Goal: Task Accomplishment & Management: Manage account settings

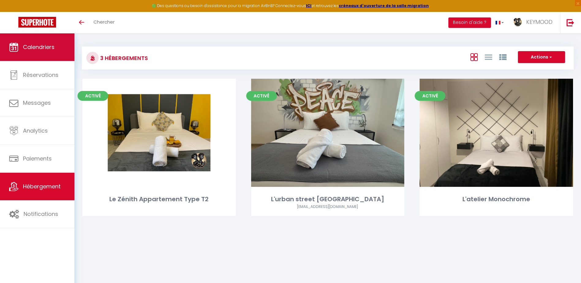
click at [38, 53] on link "Calendriers" at bounding box center [37, 47] width 74 height 28
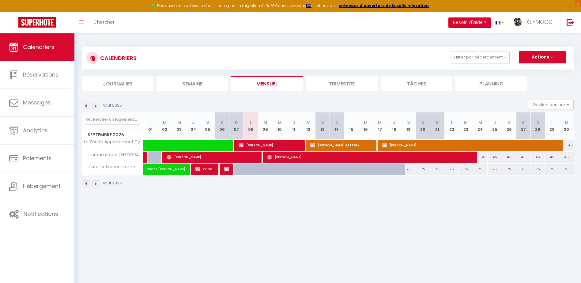
click at [483, 21] on button "Besoin d'aide ?" at bounding box center [470, 22] width 43 height 10
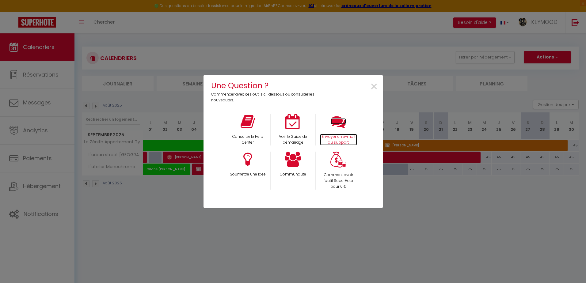
click at [339, 135] on p "Envoyer un e-mail au support" at bounding box center [338, 140] width 37 height 12
click at [371, 87] on span "×" at bounding box center [374, 86] width 8 height 19
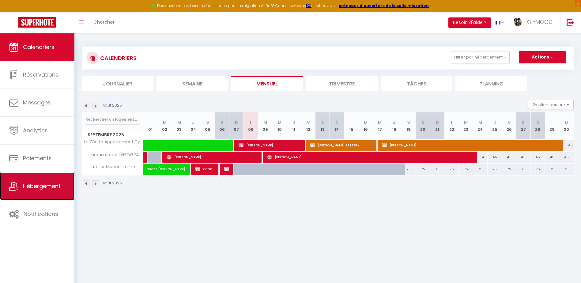
click at [50, 194] on link "Hébergement" at bounding box center [37, 187] width 74 height 28
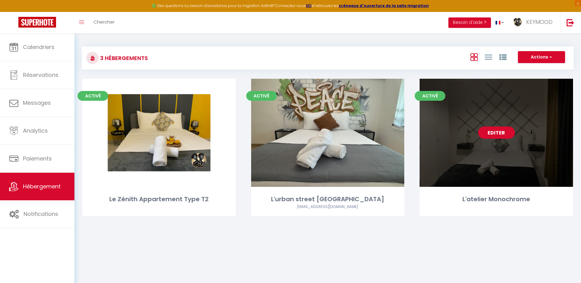
click at [494, 134] on link "Editer" at bounding box center [496, 133] width 37 height 12
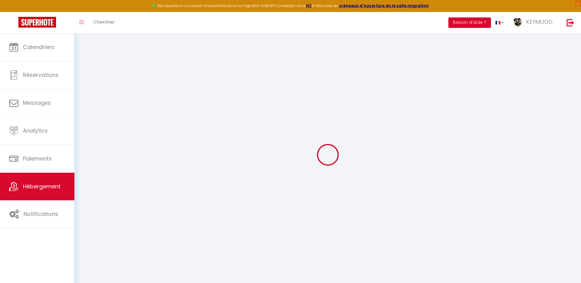
select select
checkbox input "true"
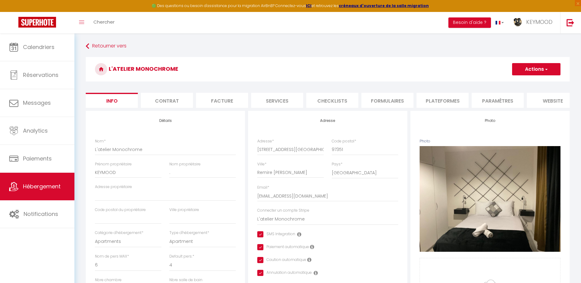
select select
checkbox input "true"
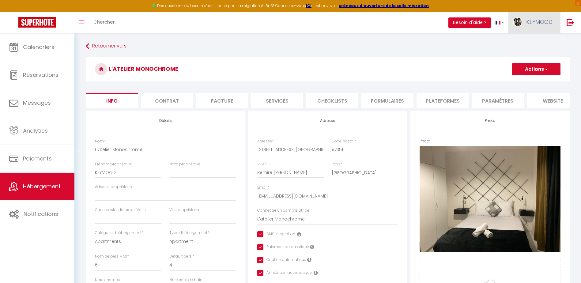
click at [533, 28] on link "KEYMOOD" at bounding box center [535, 22] width 52 height 21
click at [525, 45] on link "Paramètres" at bounding box center [535, 42] width 45 height 10
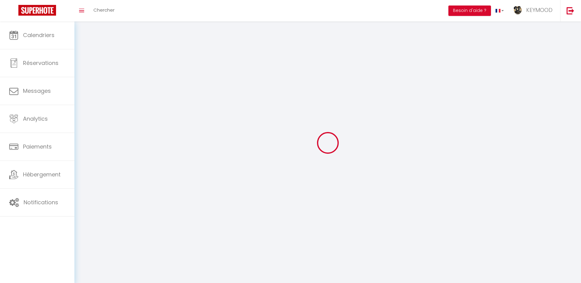
type input "isSHYsdpQpHr1LsywkpWXySQw"
type input "lMdbL0Wh7tmLVScmqLaawSxKk"
type input "[URL][DOMAIN_NAME]"
select select "fr"
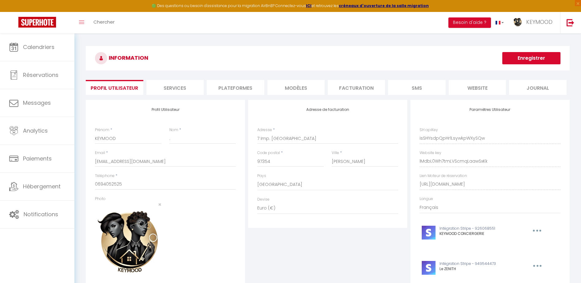
click at [230, 83] on li "Plateformes" at bounding box center [235, 87] width 57 height 15
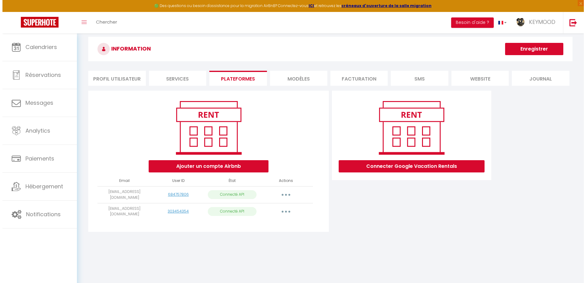
scroll to position [33, 0]
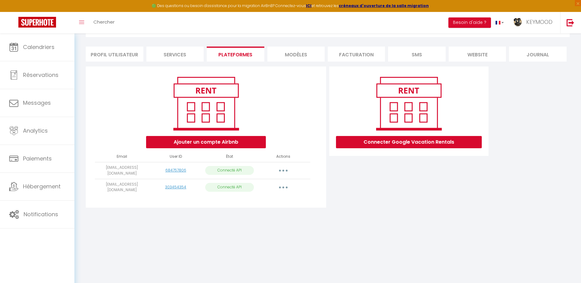
click at [286, 170] on button "button" at bounding box center [283, 171] width 17 height 10
click at [276, 183] on link "Importer les appartements" at bounding box center [257, 184] width 68 height 10
select select
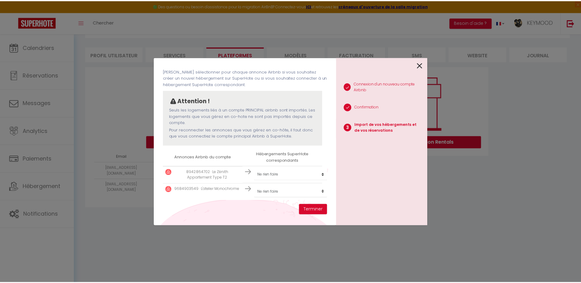
scroll to position [26, 0]
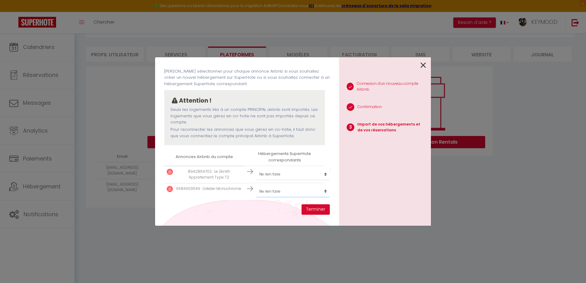
click at [270, 193] on select "Créer un nouvel hébergement Ne rien faire Le Zénith Appartement Type T2 L'urban…" at bounding box center [293, 192] width 74 height 12
select select "74477"
click at [256, 186] on select "Créer un nouvel hébergement Ne rien faire Le Zénith Appartement Type T2 L'urban…" at bounding box center [293, 192] width 74 height 12
click at [281, 172] on select "Créer un nouvel hébergement Ne rien faire Le Zénith Appartement Type T2 L'urban…" at bounding box center [293, 175] width 74 height 12
select select "64943"
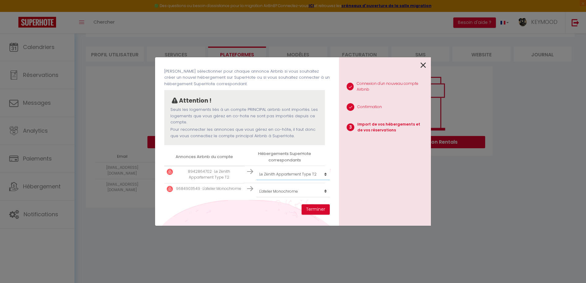
click at [256, 169] on select "Créer un nouvel hébergement Ne rien faire Le Zénith Appartement Type T2 L'urban…" at bounding box center [293, 175] width 74 height 12
click at [310, 208] on button "Terminer" at bounding box center [316, 209] width 28 height 10
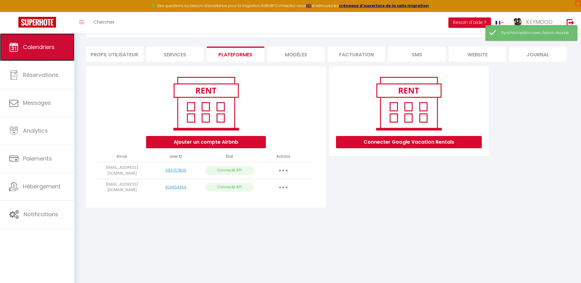
click at [48, 54] on link "Calendriers" at bounding box center [37, 47] width 74 height 28
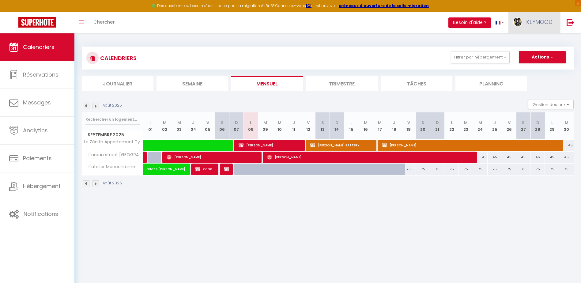
click at [526, 29] on link "KEYMOOD" at bounding box center [535, 22] width 52 height 21
click at [538, 24] on span "KEYMOOD" at bounding box center [540, 22] width 26 height 8
click at [540, 40] on link "Paramètres" at bounding box center [535, 42] width 45 height 10
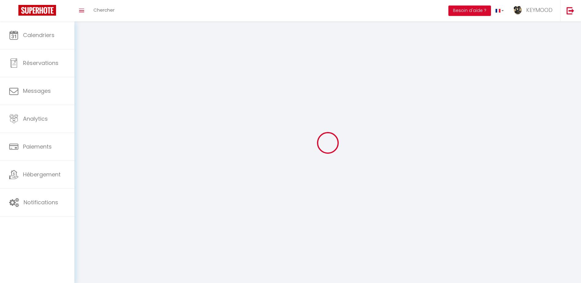
type input "isSHYsdpQpHr1LsywkpWXySQw"
type input "lMdbL0Wh7tmLVScmqLaawSxKk"
type input "[URL][DOMAIN_NAME]"
select select "fr"
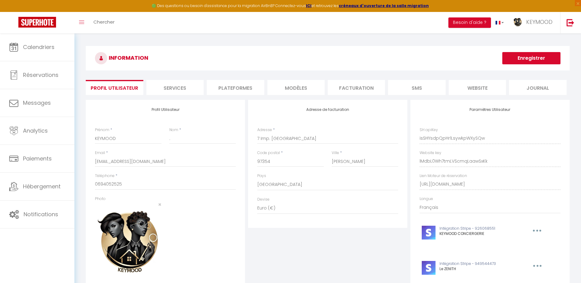
click at [228, 89] on li "Plateformes" at bounding box center [235, 87] width 57 height 15
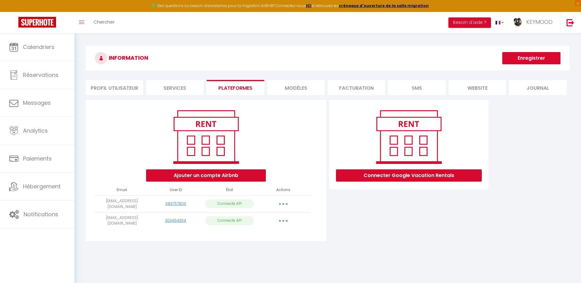
click at [285, 203] on button "button" at bounding box center [283, 204] width 17 height 10
click at [266, 239] on link "Reconnecter le compte" at bounding box center [257, 240] width 68 height 10
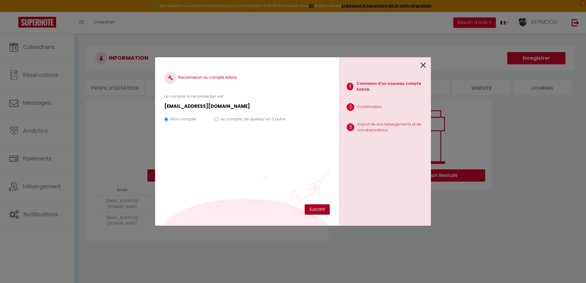
click at [310, 209] on button "Suivant" at bounding box center [317, 209] width 25 height 10
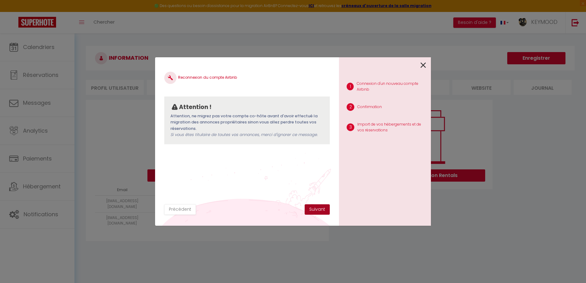
click at [310, 209] on button "Suivant" at bounding box center [317, 209] width 25 height 10
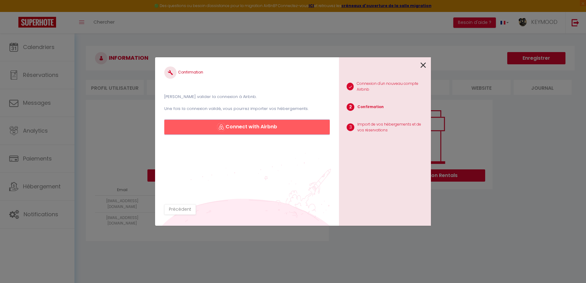
click at [259, 128] on button "Connect with Airbnb" at bounding box center [247, 127] width 166 height 15
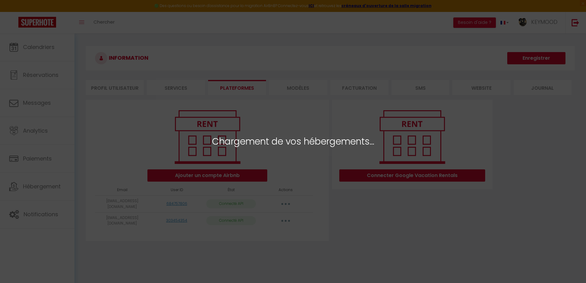
select select
select select "67785"
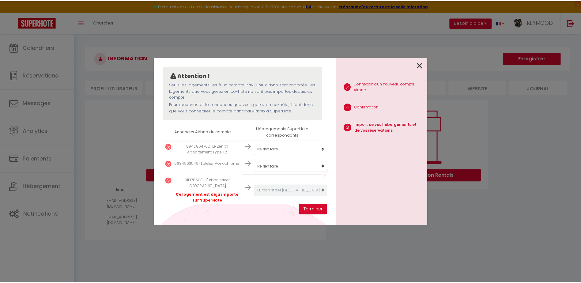
scroll to position [51, 0]
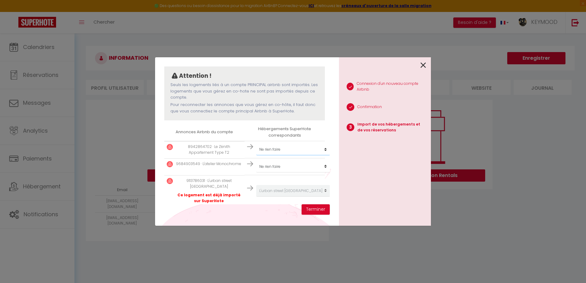
click at [275, 147] on select "Créer un nouvel hébergement Ne rien faire Le Zénith Appartement Type T2 L'urban…" at bounding box center [293, 150] width 74 height 12
select select "64943"
click at [256, 144] on select "Créer un nouvel hébergement Ne rien faire Le Zénith Appartement Type T2 L'urban…" at bounding box center [293, 150] width 74 height 12
click at [273, 169] on select "Créer un nouvel hébergement Ne rien faire Le Zénith Appartement Type T2 L'urban…" at bounding box center [293, 167] width 74 height 12
select select "74477"
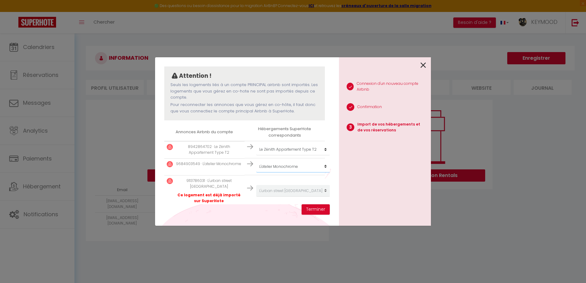
click at [256, 161] on select "Créer un nouvel hébergement Ne rien faire Le Zénith Appartement Type T2 L'urban…" at bounding box center [293, 167] width 74 height 12
click at [314, 207] on button "Terminer" at bounding box center [316, 209] width 28 height 10
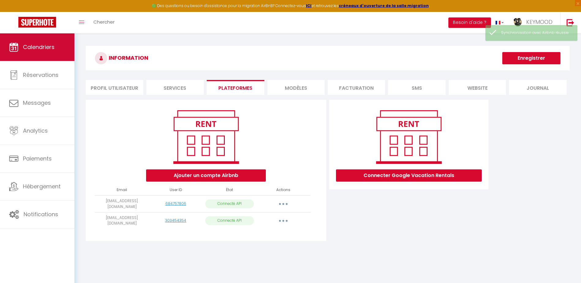
click at [22, 54] on link "Calendriers" at bounding box center [37, 47] width 74 height 28
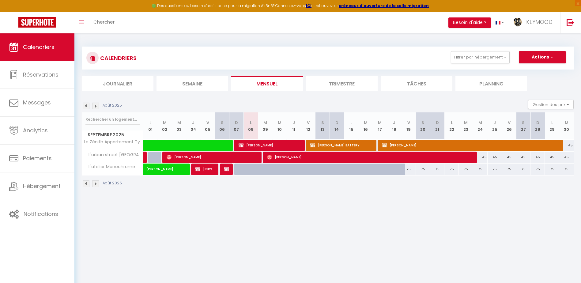
click at [410, 170] on div "75" at bounding box center [409, 169] width 14 height 11
type input "75"
select select "1"
type input "Ven 19 Septembre 2025"
type input "Sam 20 Septembre 2025"
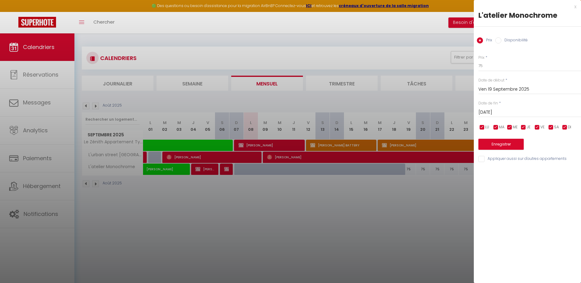
click at [500, 41] on input "Disponibilité" at bounding box center [499, 40] width 6 height 6
radio input "true"
radio input "false"
click at [505, 112] on input "Sam 20 Septembre 2025" at bounding box center [530, 113] width 103 height 8
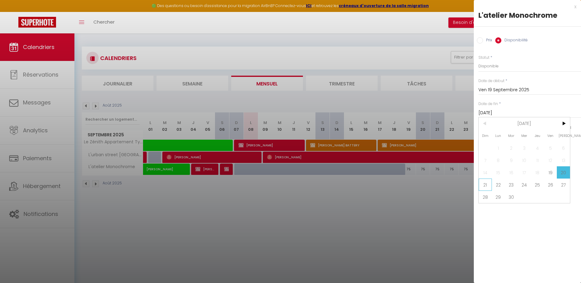
click at [486, 189] on span "21" at bounding box center [485, 185] width 13 height 12
type input "Dim 21 Septembre 2025"
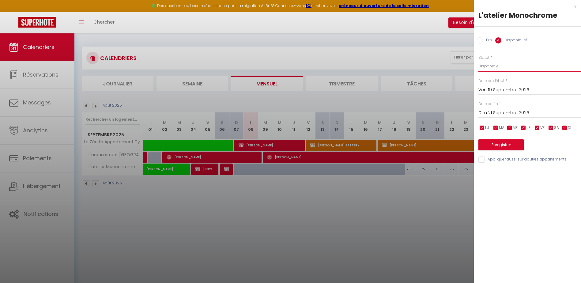
click at [492, 66] on select "Disponible Indisponible" at bounding box center [530, 66] width 103 height 12
select select "0"
click at [479, 60] on select "Disponible Indisponible" at bounding box center [530, 66] width 103 height 12
click at [499, 147] on button "Enregistrer" at bounding box center [501, 144] width 45 height 11
type input "Jeu 18 Septembre 2025"
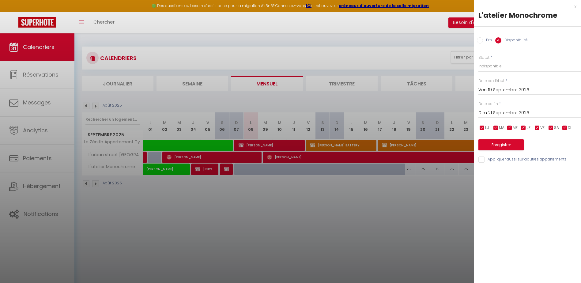
type input "Sam 20 Septembre 2025"
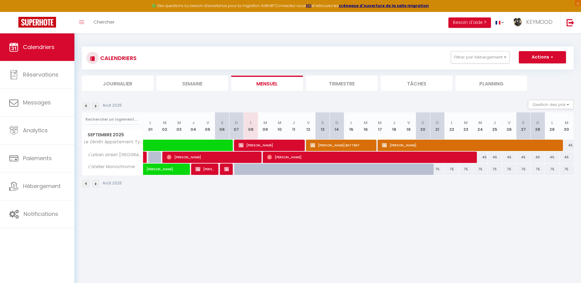
click at [437, 168] on div "75" at bounding box center [437, 169] width 14 height 11
select select "1"
type input "Dim 21 Septembre 2025"
type input "Lun 22 Septembre 2025"
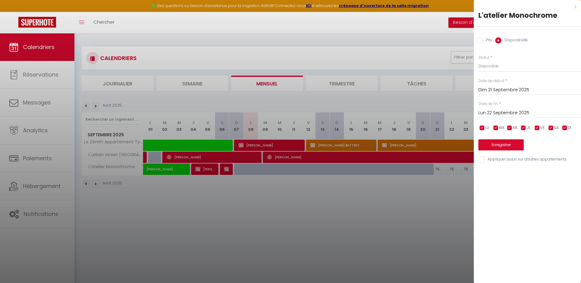
click at [435, 213] on div at bounding box center [290, 141] width 581 height 283
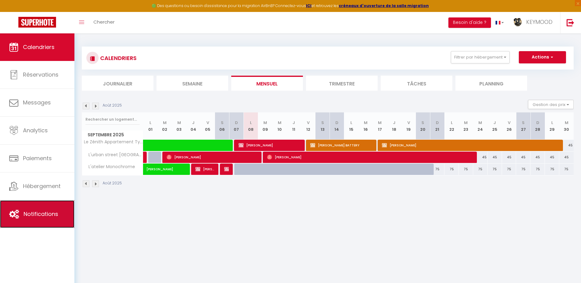
click at [53, 221] on link "Notifications" at bounding box center [37, 214] width 74 height 28
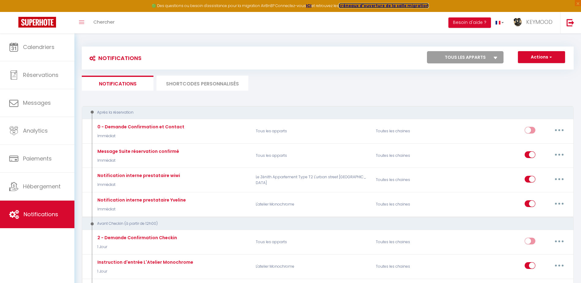
click at [369, 7] on strong "créneaux d'ouverture de la salle migration" at bounding box center [384, 5] width 90 height 5
